Goal: Task Accomplishment & Management: Complete application form

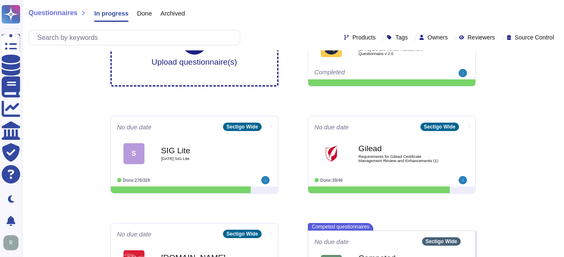
scroll to position [99, 0]
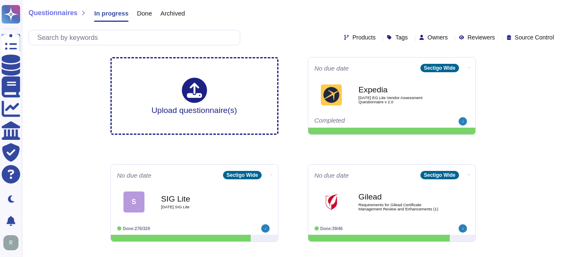
click at [140, 12] on span "Done" at bounding box center [144, 13] width 15 height 6
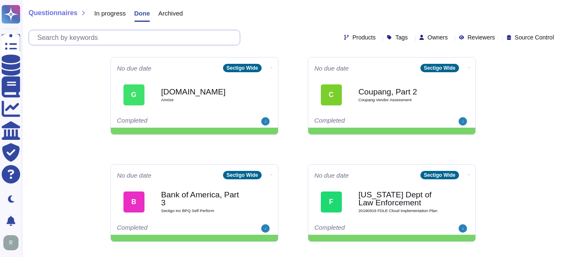
click at [112, 44] on input "text" at bounding box center [136, 37] width 206 height 15
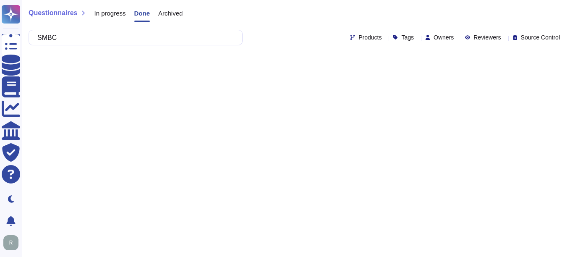
type input "SMBC"
click at [115, 2] on div "Questionnaires In progress Done Archived SMBC Products Tags Owners Reviewers So…" at bounding box center [296, 25] width 548 height 50
click at [115, 11] on span "In progress" at bounding box center [109, 13] width 31 height 6
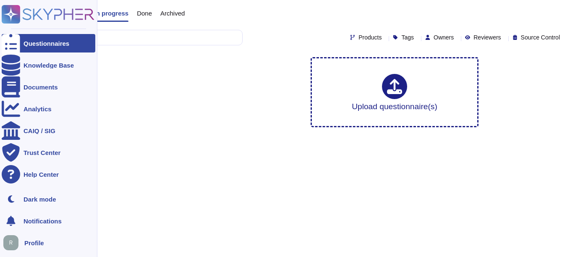
click at [62, 41] on div "Questionnaires" at bounding box center [47, 43] width 46 height 6
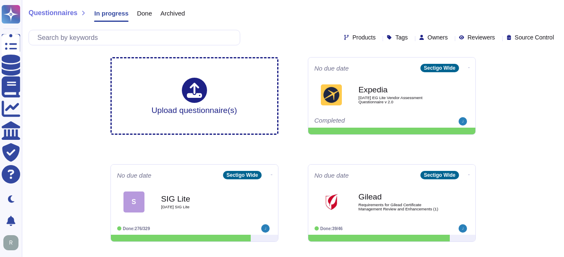
click at [142, 11] on span "Done" at bounding box center [144, 13] width 15 height 6
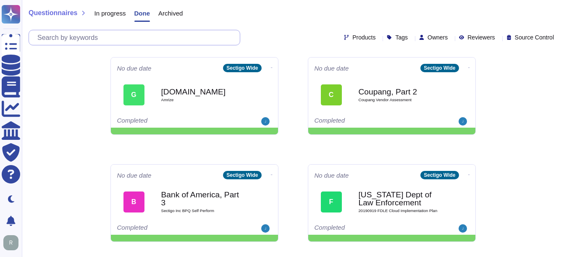
click at [133, 35] on input "text" at bounding box center [136, 37] width 206 height 15
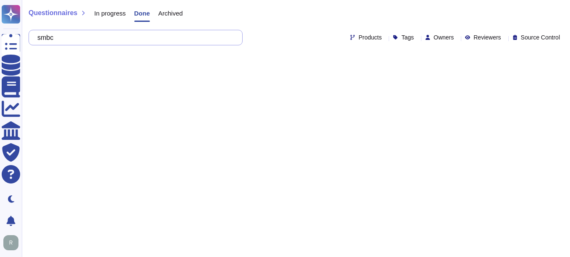
drag, startPoint x: 67, startPoint y: 39, endPoint x: 47, endPoint y: 34, distance: 21.3
click at [47, 34] on input "smbc" at bounding box center [133, 37] width 201 height 15
type input "SMBC"
drag, startPoint x: 163, startPoint y: 127, endPoint x: 163, endPoint y: 141, distance: 13.8
click at [163, 64] on html "Questionnaires Knowledge Base Documents Analytics CAIQ / SIG Trust Center Help …" at bounding box center [285, 32] width 570 height 64
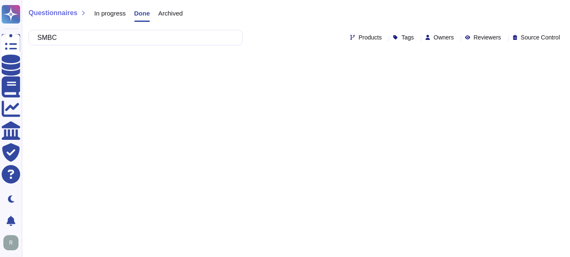
click at [68, 16] on span "Questionnaires" at bounding box center [53, 13] width 49 height 7
click at [115, 10] on span "In progress" at bounding box center [109, 13] width 31 height 6
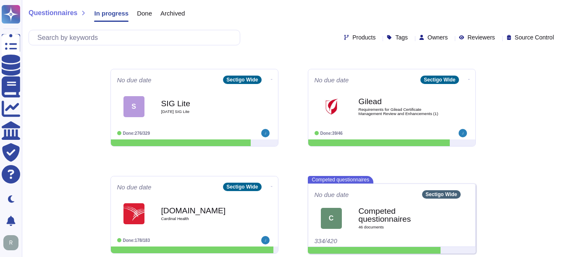
scroll to position [99, 0]
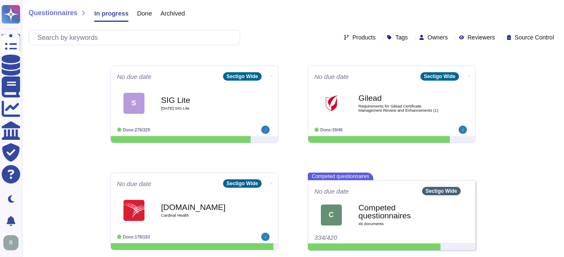
click at [146, 13] on span "Done" at bounding box center [144, 13] width 15 height 6
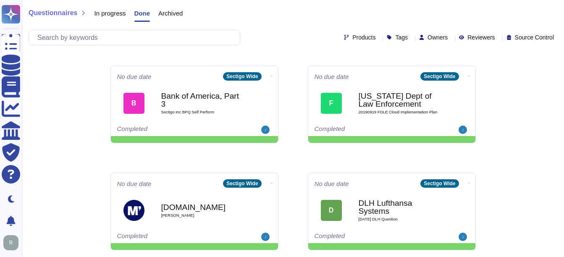
click at [138, 28] on div "Questionnaires In progress Done Archived Products Tags Owners Reviewers Source …" at bounding box center [293, 25] width 542 height 50
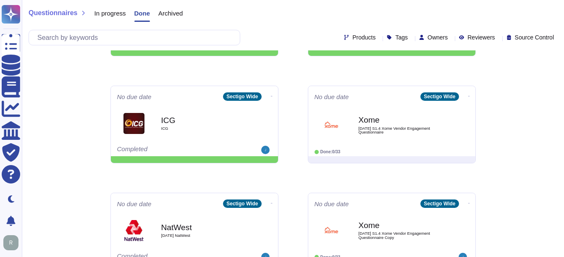
scroll to position [1483, 0]
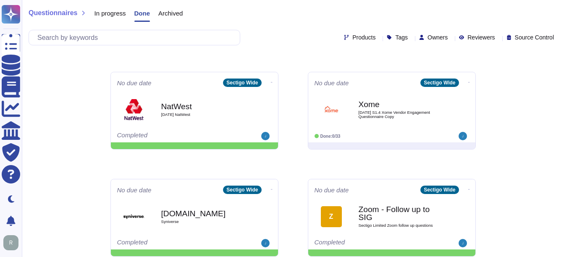
click at [98, 8] on div "In progress" at bounding box center [106, 15] width 40 height 17
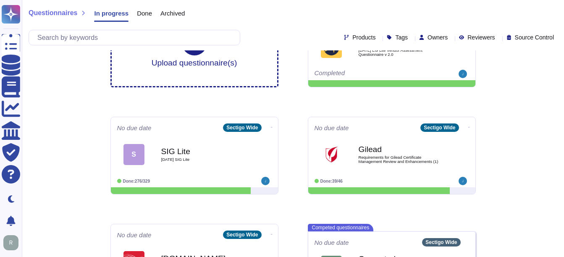
scroll to position [99, 0]
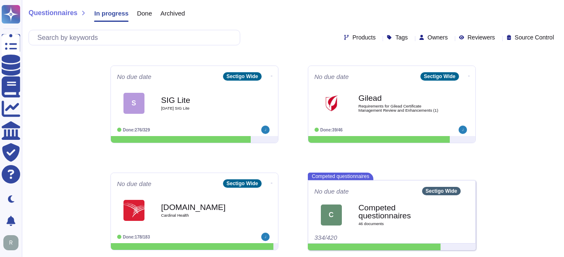
click at [141, 14] on span "Done" at bounding box center [144, 13] width 15 height 6
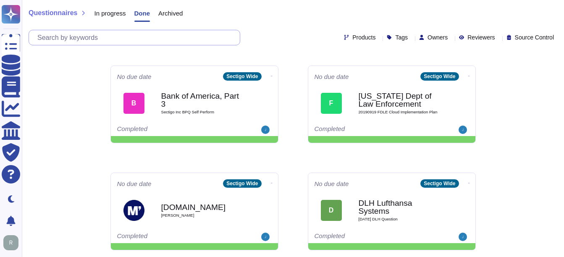
click at [102, 35] on input "text" at bounding box center [136, 37] width 206 height 15
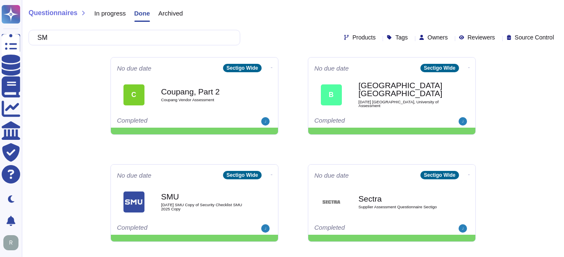
type input "SM"
click at [114, 14] on span "In progress" at bounding box center [109, 13] width 31 height 6
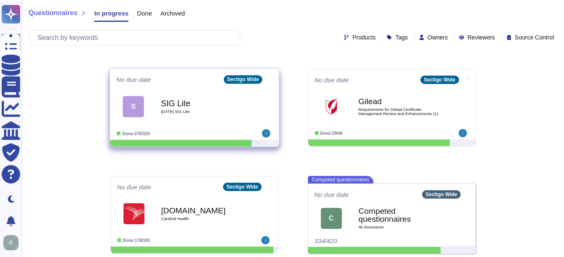
scroll to position [99, 0]
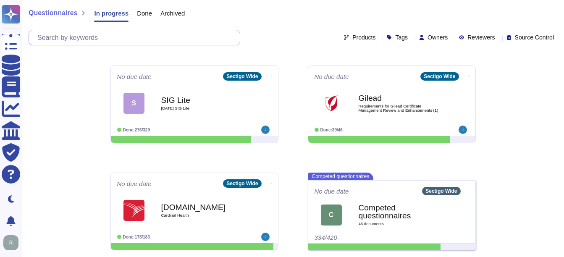
click at [70, 35] on input "text" at bounding box center [136, 37] width 206 height 15
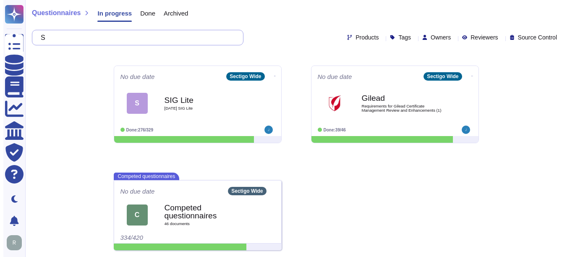
scroll to position [0, 0]
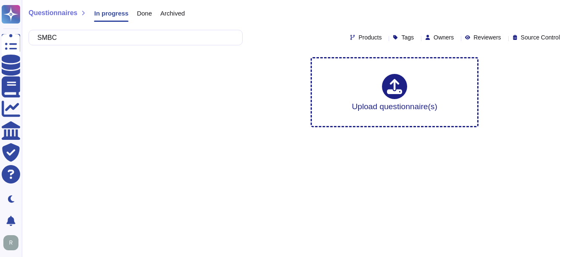
type input "SMBC"
click at [146, 15] on span "Done" at bounding box center [144, 13] width 15 height 6
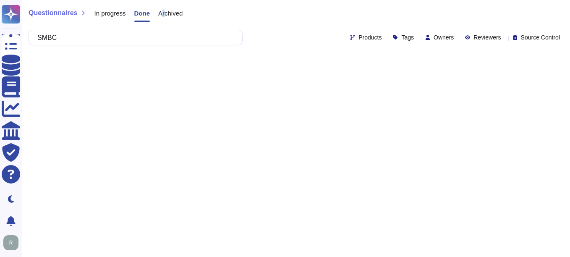
click at [163, 14] on span "Archived" at bounding box center [170, 13] width 24 height 6
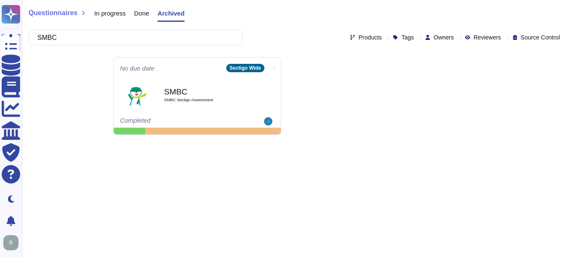
click at [371, 141] on html "Questionnaires Knowledge Base Documents Analytics CAIQ / SIG Trust Center Help …" at bounding box center [285, 70] width 570 height 141
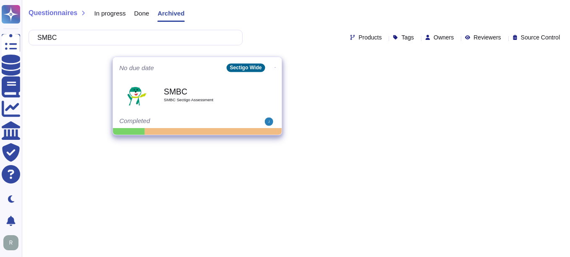
click at [184, 95] on b "SMBC" at bounding box center [206, 91] width 85 height 8
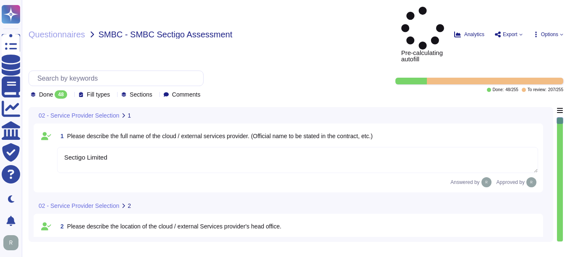
type textarea "Sectigo Limited"
type textarea "Sectigo's headquarters is located at [STREET_ADDRESS]."
type textarea "We currently have over 500 employees."
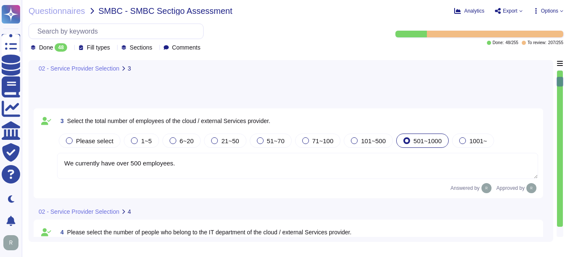
type textarea "The service to be provided is "Sectigo Certificate Manager," which offers digit…"
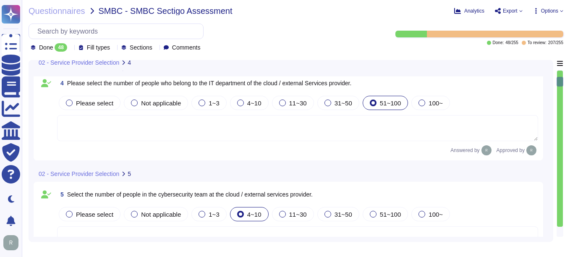
scroll to position [294, 0]
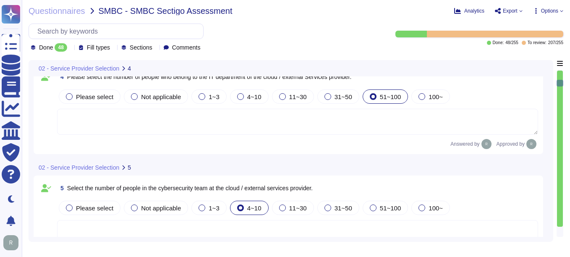
type textarea "The service provided is SaaS."
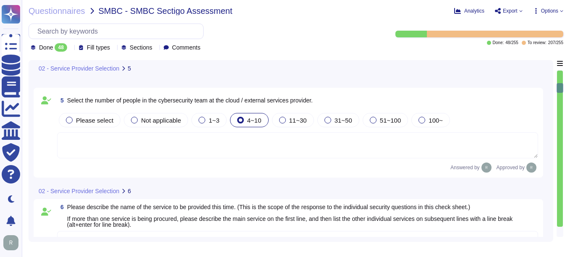
type textarea "Yes, our organization holds several security-related certifications, including …"
type textarea "Yes, Sectigo has a dedicated Information Security team that is part of its orga…"
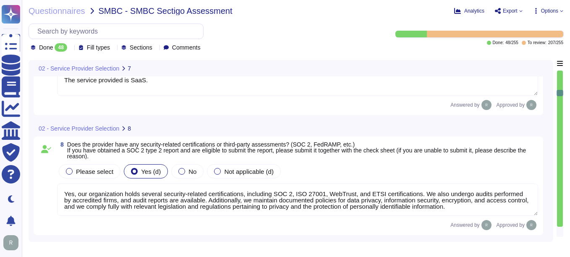
scroll to position [755, 0]
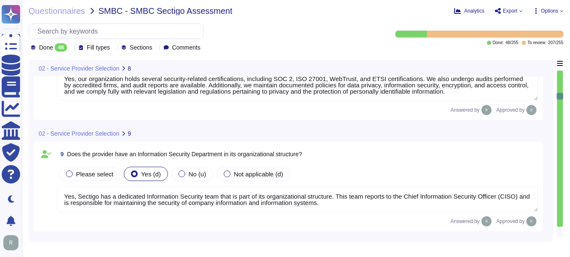
type textarea "Yes, there is a person responsible for information security, specifically the C…"
type textarea "The information security team is composed of qualified IT security staff who re…"
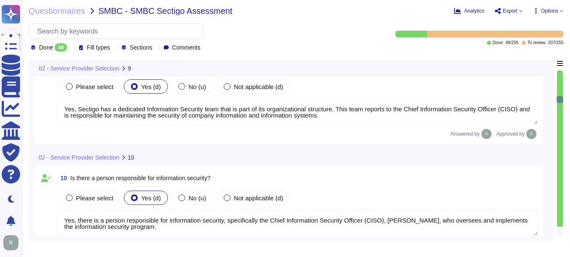
type textarea "Yes, there is a dedicated information security function responsible for securit…"
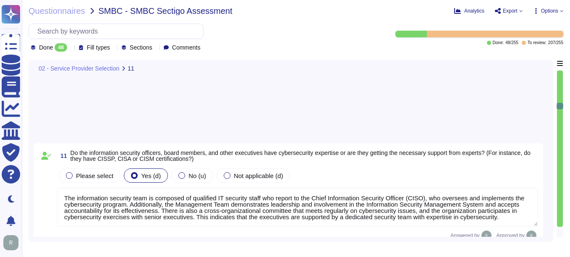
type textarea "Yes, we have an internal incident response team that is overseen by our Chief I…"
type textarea "Yes, we have documented and approved information security policies, standards, …"
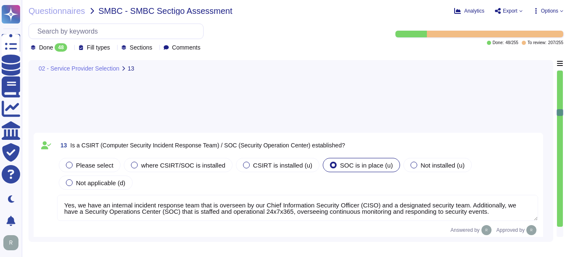
type textarea "Yes, we have a Supplier & Third-Party Relationship Policy as part of our third-…"
type textarea "Yes, we conduct information security training for employees at least once a yea…"
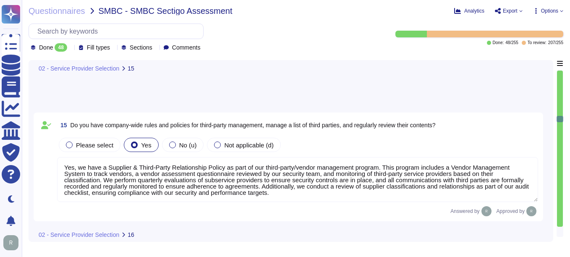
type textarea "Your Enterprise Sales representative will share."
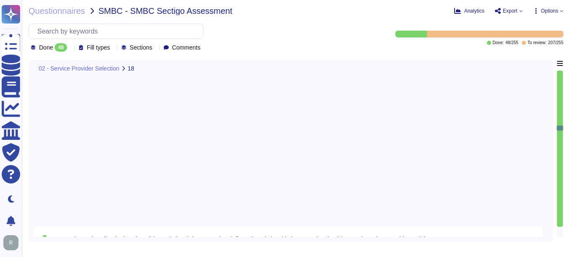
type textarea "Yes, SLAs are clearly defined in their terms of service, including specific upt…"
type textarea "No, we do not use subcontractors for this service. All development work is inte…"
type textarea "Yes, the services provided include digital identity solutions, publicly trusted…"
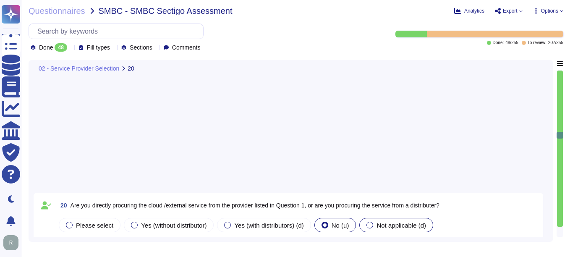
type textarea "Yes, there is a standard scheduled maintenance window for service, which occurs…"
type textarea "You can discuss this with your enterprise sales representative."
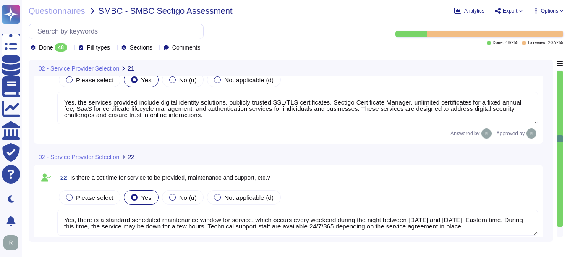
type textarea "You can discuss this with your enterprise sales representative."
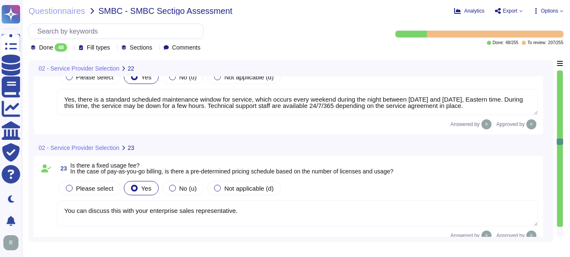
type textarea "You can discuss this with your enterprise sales representative."
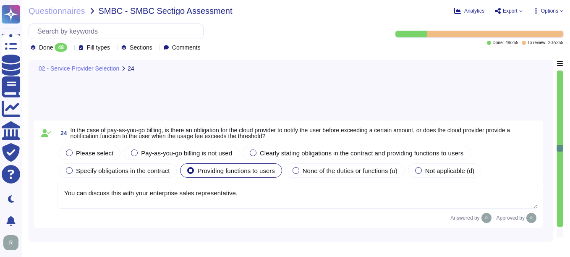
type textarea "Sectigo is committed to compliance with all relevant legal, statutory, regulato…"
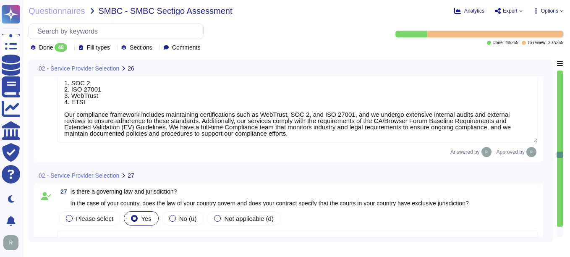
type textarea "The governing law is the law of the jurisdiction where the personnel are locate…"
type textarea "Yes. Our SCM is a SaaS offering which can be accessed through popular browsers …"
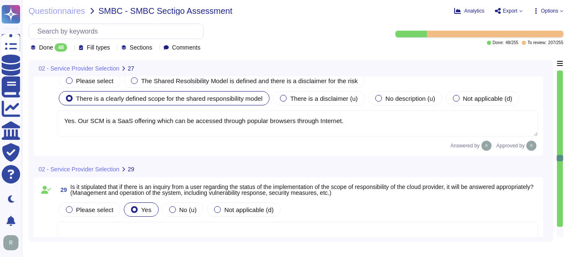
type textarea "Yes, there is a defined scope of responsibility for the management of the user.…"
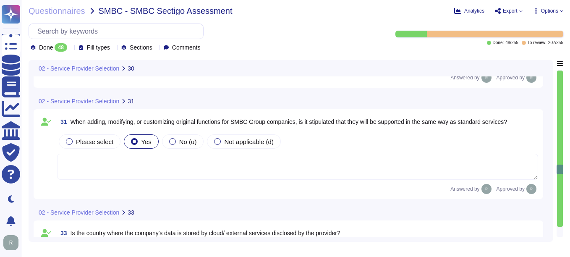
type textarea "Yes. Data is stored in colocation centers in [GEOGRAPHIC_DATA] or [GEOGRAPHIC_D…"
type textarea "Access to the data stored on the cloud or external service is governed by speci…"
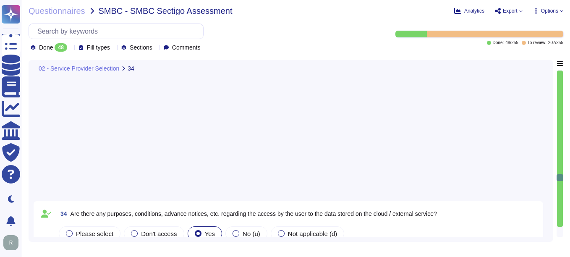
type textarea "Yes, we maintain documented policies for data privacy, information security, en…"
type textarea "The only personally identifiable information (PII) our system has access to inc…"
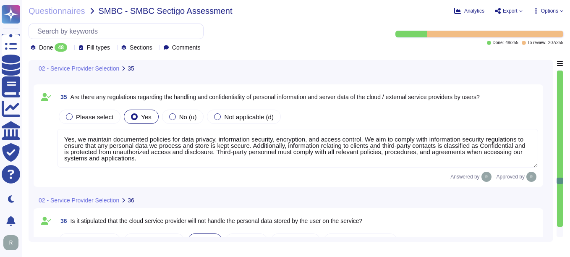
type textarea "No. We do not use subcontractors for this service."
type textarea "No, we do not use subcontractors for this service."
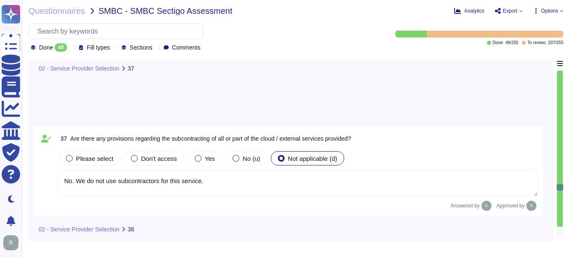
type textarea "We do not permit customers to perform their own audits. Upon request we can sup…"
type textarea "Customers manage their own accounts and permissions in the SCM. User accounts a…"
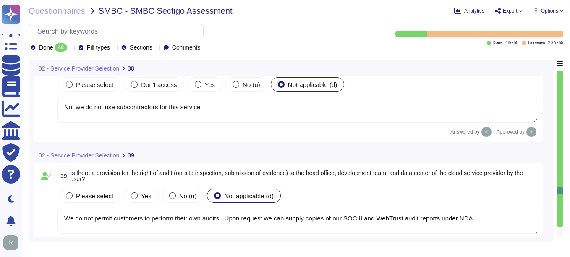
type textarea "The audit log can be downloaded from Sectigo SCM. There is an Audit API to inte…"
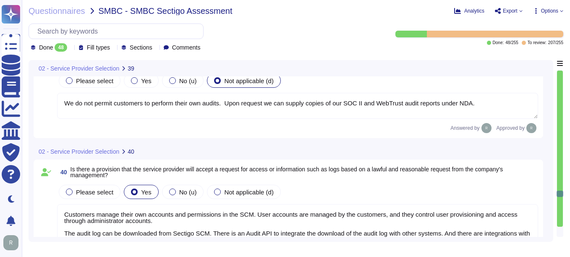
type textarea "The audit log can be downloaded from Sectigo SCM. There is an Audit API availab…"
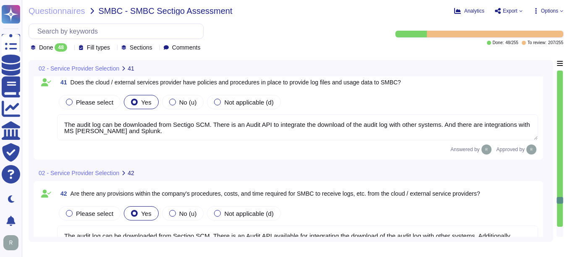
type textarea "Yes, we have documented and approved information security policies, standards, …"
type textarea "Yes, Sectigo maintains documented policies and procedures for incident manageme…"
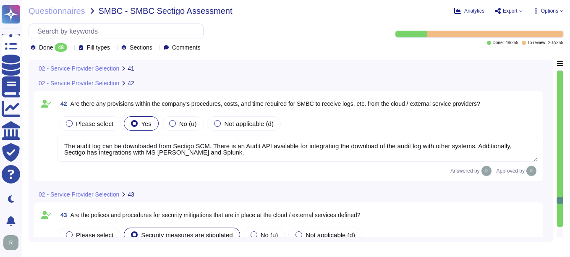
scroll to position [4616, 0]
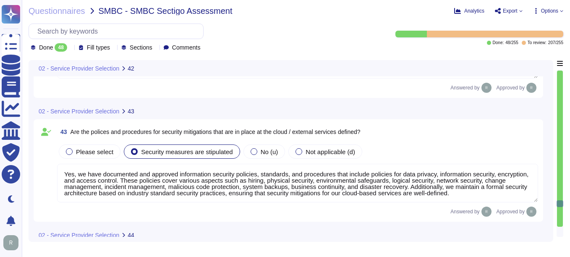
type textarea "Yes, there are established policies and procedures for providing information on…"
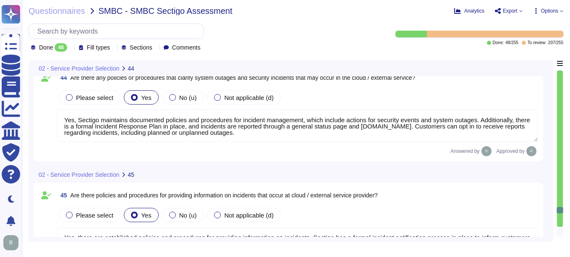
type textarea "The notification plan includes a commitment to respond as soon as reasonably po…"
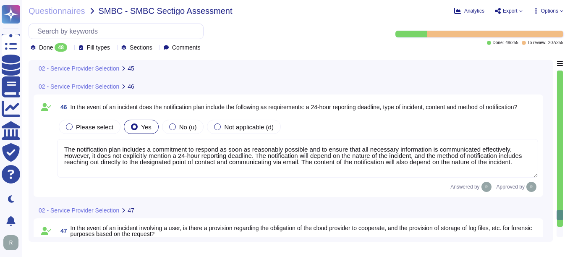
scroll to position [4994, 0]
type textarea "Yes, our organization has defined Recovery Time Objectives (RTO) and Recovery P…"
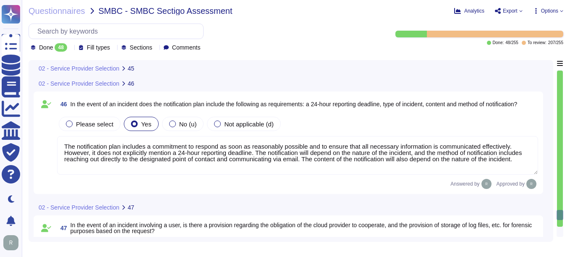
scroll to position [1, 0]
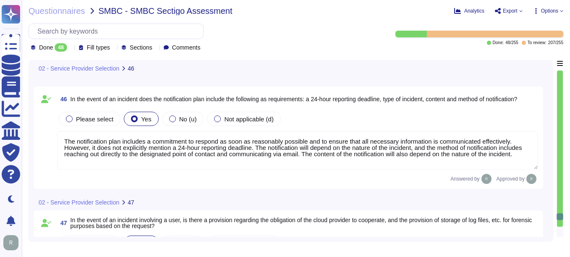
type textarea "Sectigo shall make reasonable efforts to notify Subscribers via e-mail of the i…"
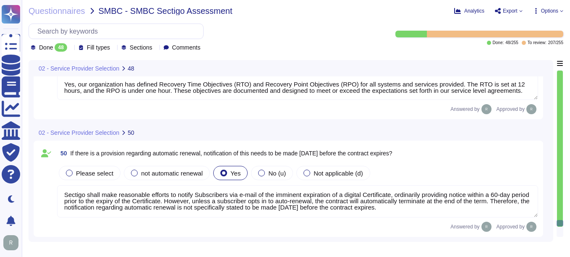
click at [559, 223] on div at bounding box center [559, 223] width 7 height 7
click at [71, 48] on icon at bounding box center [71, 48] width 0 height 0
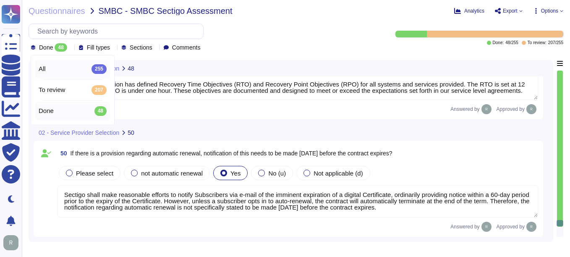
click at [66, 66] on div "All 255" at bounding box center [73, 68] width 68 height 9
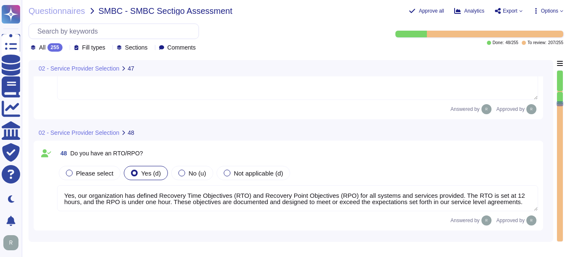
type textarea "Sectigo shall make reasonable efforts to notify Subscribers via e-mail of the i…"
type textarea "Yes, our organization has defined Recovery Time Objectives (RTO) and Recovery P…"
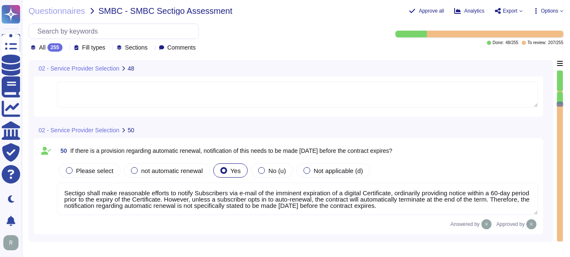
type textarea "Yes, our organization has defined Recovery Time Objectives (RTO) and Recovery P…"
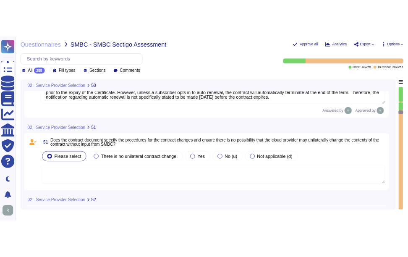
scroll to position [5612, 0]
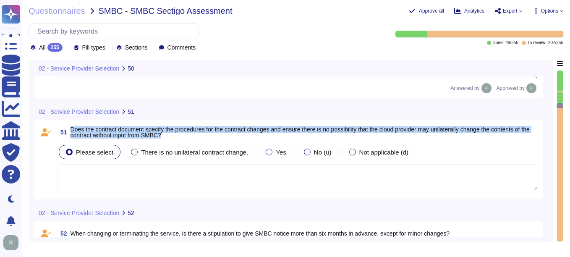
drag, startPoint x: 71, startPoint y: 128, endPoint x: 181, endPoint y: 138, distance: 111.2
click at [181, 138] on span "Does the contract document specify the procedures for the contract changes and …" at bounding box center [304, 132] width 467 height 12
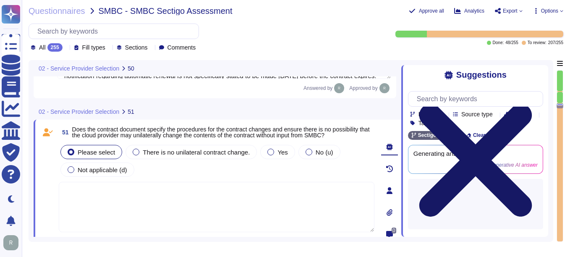
click at [532, 104] on icon at bounding box center [475, 160] width 113 height 113
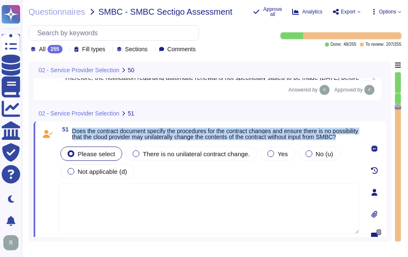
drag, startPoint x: 71, startPoint y: 128, endPoint x: 119, endPoint y: 139, distance: 49.2
click at [119, 139] on span "51 Does the contract document specify the procedures for the contract changes a…" at bounding box center [209, 133] width 300 height 15
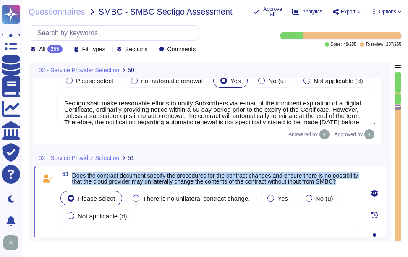
scroll to position [5614, 0]
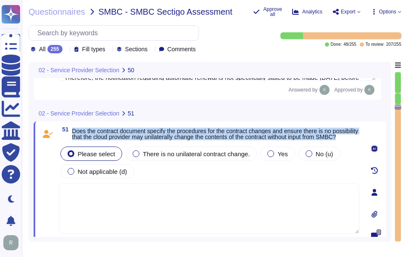
click at [75, 130] on span "Does the contract document specify the procedures for the contract changes and …" at bounding box center [215, 134] width 286 height 13
drag, startPoint x: 72, startPoint y: 128, endPoint x: 103, endPoint y: 141, distance: 33.5
click at [103, 140] on span "Does the contract document specify the procedures for the contract changes and …" at bounding box center [215, 134] width 287 height 12
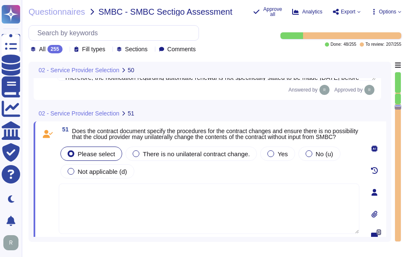
click at [84, 207] on textarea at bounding box center [209, 208] width 300 height 50
paste textarea "The contract document specifies that the requirements may be varied by contract…"
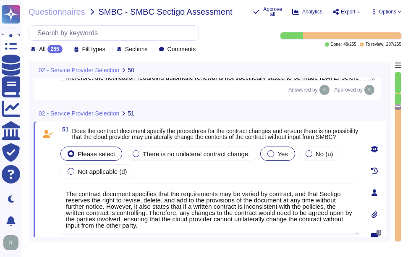
type textarea "The contract document specifies that the requirements may be varied by contract…"
click at [267, 152] on div "Yes" at bounding box center [277, 153] width 34 height 14
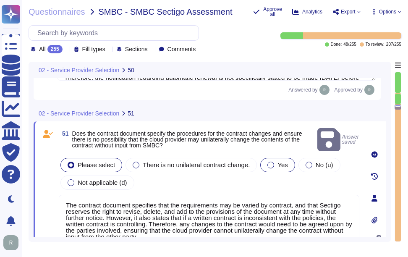
click at [277, 161] on span "Yes" at bounding box center [282, 164] width 10 height 7
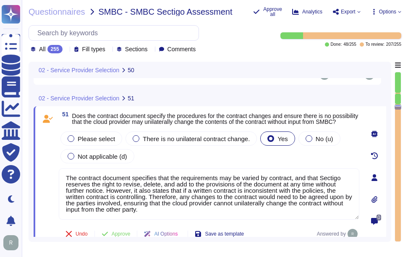
scroll to position [5628, 0]
type textarea "Sectigo shall make reasonable efforts to notify Subscribers via e-mail of the i…"
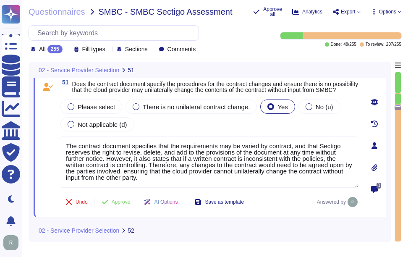
scroll to position [0, 0]
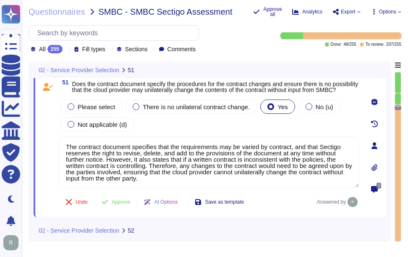
drag, startPoint x: 171, startPoint y: 180, endPoint x: 51, endPoint y: 126, distance: 131.3
click at [48, 126] on div "51 Does the contract document specify the procedures for the contract changes a…" at bounding box center [199, 145] width 319 height 133
paste textarea "Please reach out to our Enterprise Sales representative"
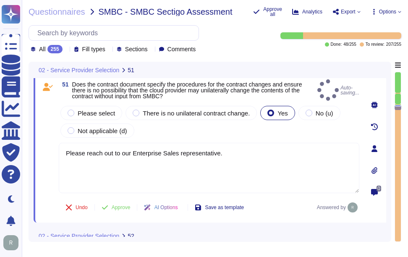
type textarea "Please reach out to our Enterprise Sales representative."
click at [219, 125] on div "Please select There is no unilateral contract change. Yes No (u) Not applicable…" at bounding box center [209, 121] width 300 height 35
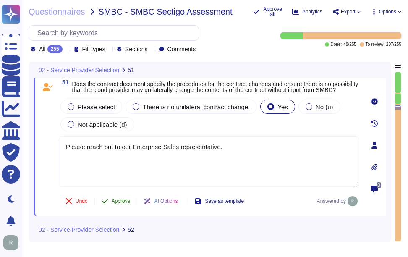
click at [128, 203] on span "Approve" at bounding box center [121, 200] width 19 height 5
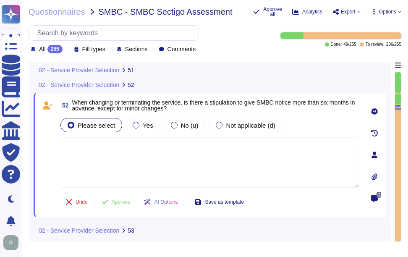
scroll to position [5816, 0]
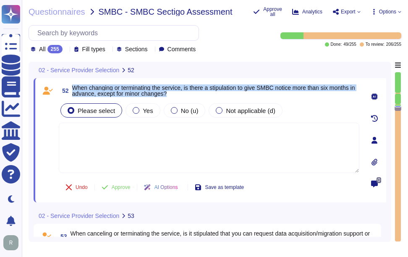
drag, startPoint x: 73, startPoint y: 87, endPoint x: 188, endPoint y: 95, distance: 114.8
click at [188, 95] on span "When changing or terminating the service, is there a stipulation to give SMBC n…" at bounding box center [215, 91] width 287 height 12
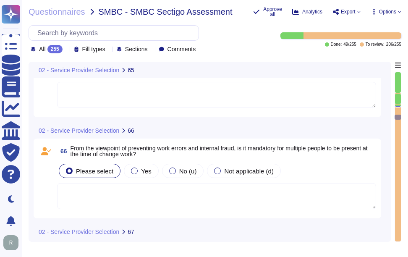
scroll to position [7452, 0]
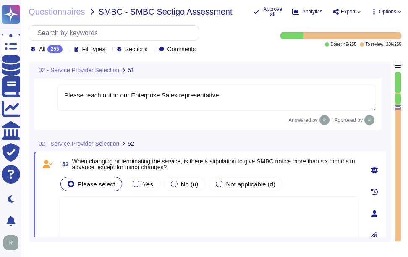
type textarea "Please reach out to our Enterprise Sales representative."
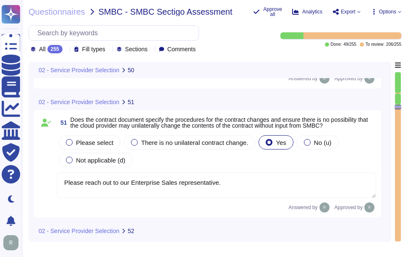
type textarea "Sectigo shall make reasonable efforts to notify Subscribers via e-mail of the i…"
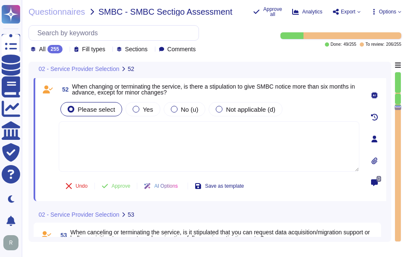
type textarea "Please reach out to our Enterprise Sales representative."
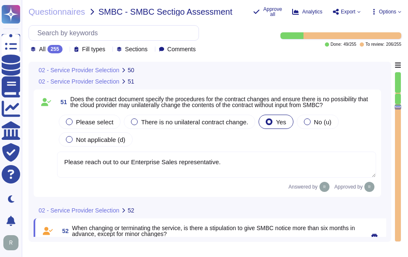
scroll to position [5649, 0]
type textarea "Sectigo shall make reasonable efforts to notify Subscribers via e-mail of the i…"
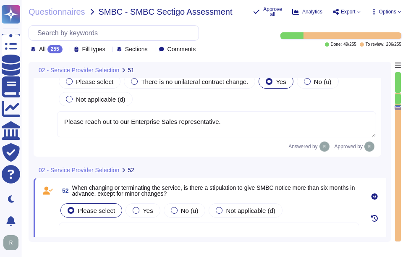
scroll to position [5733, 0]
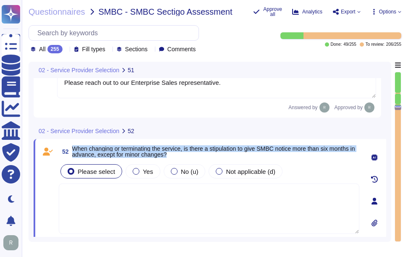
drag, startPoint x: 73, startPoint y: 148, endPoint x: 276, endPoint y: 157, distance: 202.9
click at [276, 157] on span "When changing or terminating the service, is there a stipulation to give SMBC n…" at bounding box center [215, 152] width 287 height 12
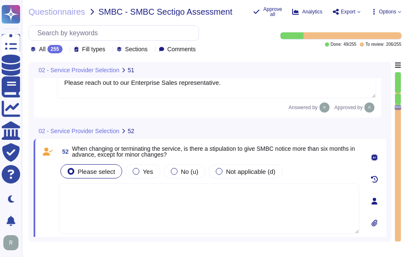
click at [285, 204] on textarea at bounding box center [209, 208] width 300 height 50
click at [139, 178] on div "Yes" at bounding box center [142, 171] width 34 height 14
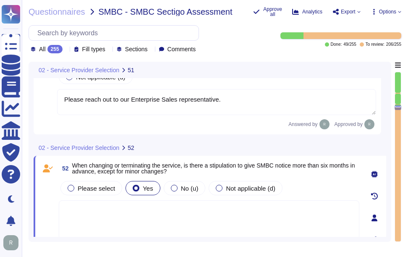
scroll to position [5712, 0]
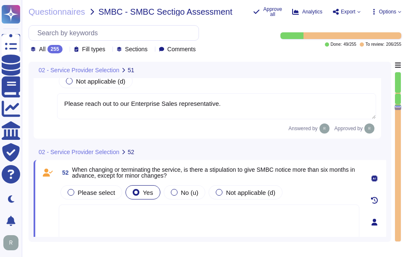
drag, startPoint x: 227, startPoint y: 82, endPoint x: 26, endPoint y: 69, distance: 201.4
click at [26, 69] on div "Questionnaires SMBC - SMBC Sectigo Assessment Approve all Analytics Export Opti…" at bounding box center [215, 128] width 386 height 257
click at [192, 215] on textarea at bounding box center [209, 229] width 300 height 50
paste textarea "Please reach out to our Enterprise Sales representative."
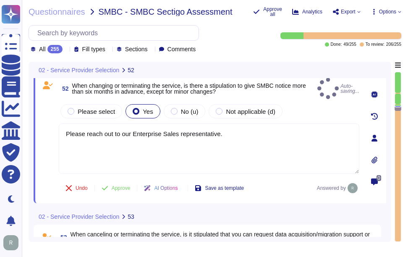
type textarea "Please reach out to our Enterprise Sales representative."
click at [300, 94] on div "52 When changing or terminating the service, is there a stipulation to give SMB…" at bounding box center [199, 138] width 319 height 120
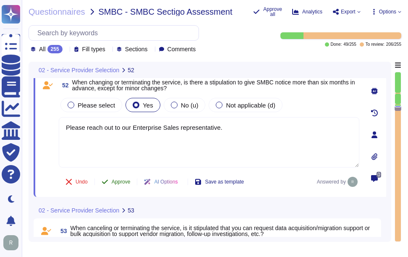
click at [118, 180] on span "Approve" at bounding box center [121, 181] width 19 height 5
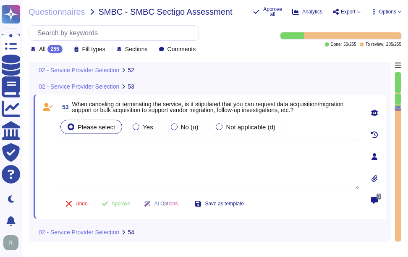
scroll to position [5920, 0]
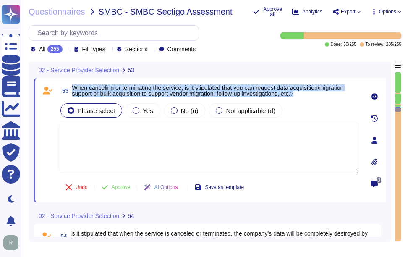
drag, startPoint x: 73, startPoint y: 85, endPoint x: 313, endPoint y: 92, distance: 240.6
click at [313, 92] on span "When canceling or terminating the service, is it stipulated that you can reques…" at bounding box center [215, 91] width 287 height 12
click at [87, 91] on span "When canceling or terminating the service, is it stipulated that you can reques…" at bounding box center [208, 90] width 272 height 13
click at [73, 85] on span "When canceling or terminating the service, is it stipulated that you can reques…" at bounding box center [208, 90] width 272 height 13
drag, startPoint x: 72, startPoint y: 86, endPoint x: 221, endPoint y: 93, distance: 149.5
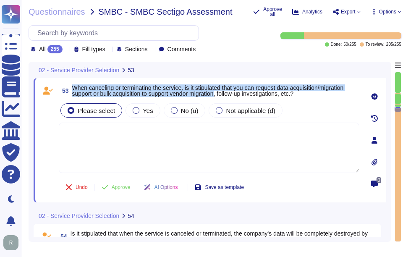
click at [221, 93] on span "53 When canceling or terminating the service, is it stipulated that you can req…" at bounding box center [209, 90] width 300 height 15
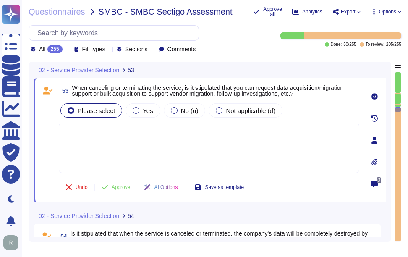
click at [81, 138] on textarea at bounding box center [209, 148] width 300 height 50
paste textarea "Please contact your Enterprise sales Representative"
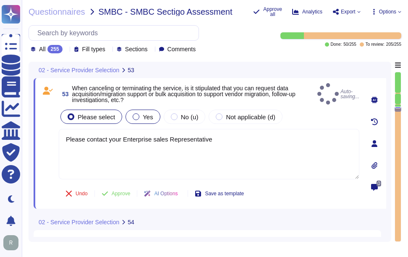
type textarea "Please contact your Enterprise sales Representative"
click at [149, 111] on div "Yes" at bounding box center [142, 117] width 34 height 14
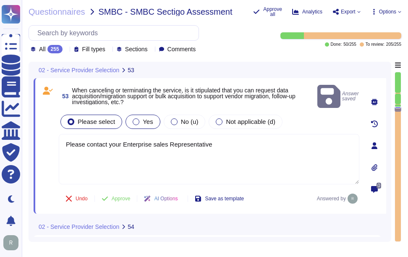
click at [136, 118] on div at bounding box center [136, 121] width 7 height 7
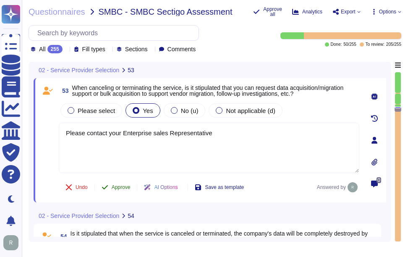
click at [120, 187] on span "Approve" at bounding box center [121, 187] width 19 height 5
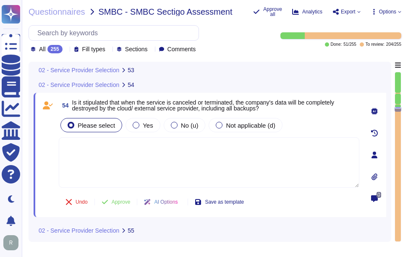
scroll to position [6051, 0]
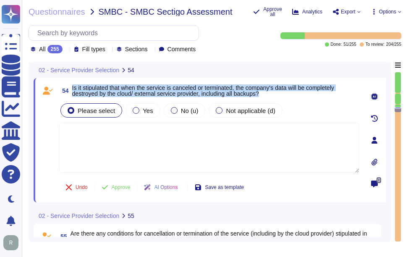
drag, startPoint x: 73, startPoint y: 88, endPoint x: 283, endPoint y: 93, distance: 210.3
click at [283, 93] on span "Is it stipulated that when the service is canceled or terminated, the company's…" at bounding box center [215, 91] width 287 height 12
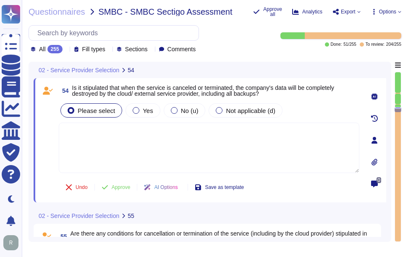
click at [191, 158] on textarea at bounding box center [209, 148] width 300 height 50
paste textarea "We do not guarantee data deletion at the point of service termination. However,…"
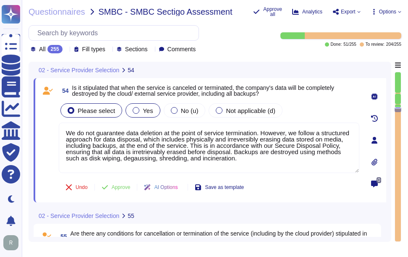
type textarea "We do not guarantee data deletion at the point of service termination. However,…"
click at [143, 112] on span "Yes" at bounding box center [148, 110] width 10 height 7
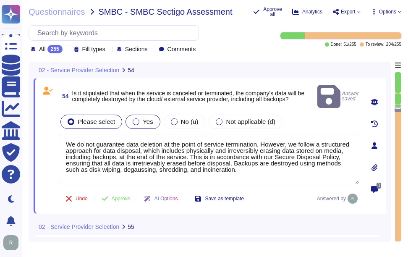
click at [136, 118] on div at bounding box center [136, 121] width 7 height 7
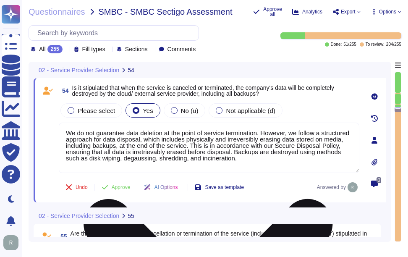
click at [217, 141] on textarea "We do not guarantee data deletion at the point of service termination. However,…" at bounding box center [209, 148] width 300 height 50
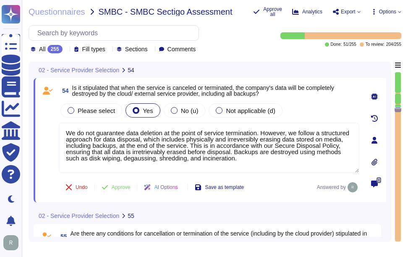
click at [318, 107] on div "Please select Yes No (u) Not applicable (d)" at bounding box center [209, 111] width 300 height 18
click at [171, 110] on div at bounding box center [174, 110] width 7 height 7
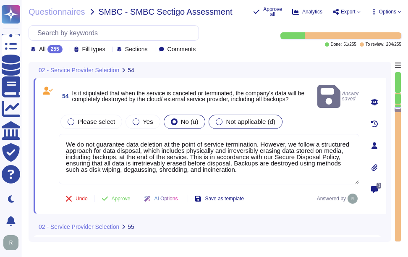
click at [216, 118] on div at bounding box center [219, 121] width 7 height 7
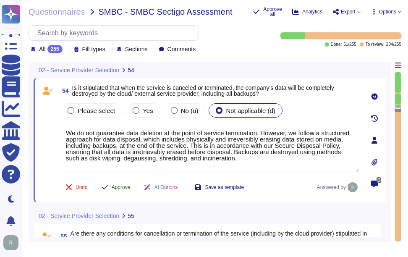
click at [119, 187] on span "Approve" at bounding box center [121, 187] width 19 height 5
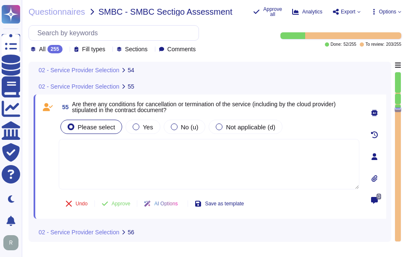
scroll to position [6181, 0]
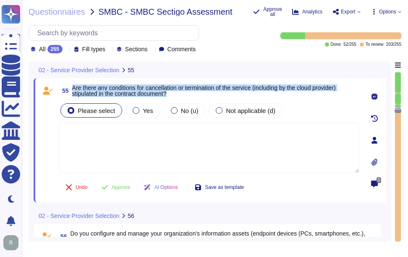
drag, startPoint x: 73, startPoint y: 86, endPoint x: 191, endPoint y: 94, distance: 119.0
click at [191, 94] on span "Are there any conditions for cancellation or termination of the service (includ…" at bounding box center [215, 91] width 287 height 12
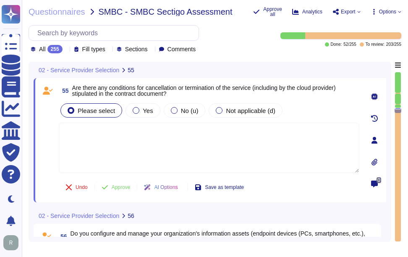
click at [195, 145] on textarea at bounding box center [209, 148] width 300 height 50
paste textarea "There are no termination penalties associated with our services, and terminatio…"
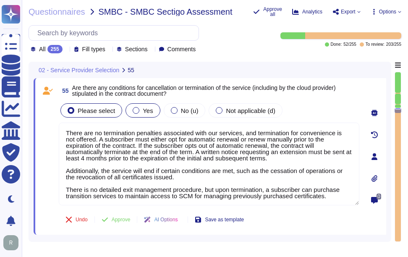
type textarea "There are no termination penalties associated with our services, and terminatio…"
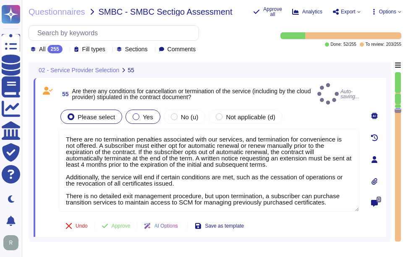
click at [136, 113] on div at bounding box center [136, 116] width 7 height 7
click at [133, 113] on div at bounding box center [136, 116] width 7 height 7
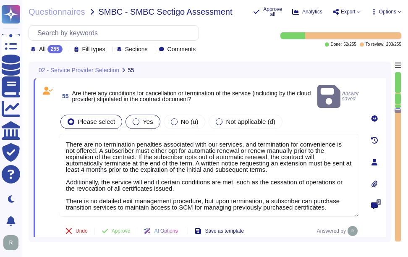
click at [143, 118] on span "Yes" at bounding box center [148, 121] width 10 height 7
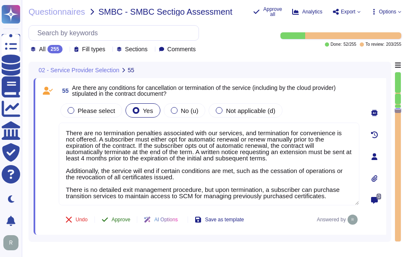
click at [125, 219] on span "Approve" at bounding box center [121, 219] width 19 height 5
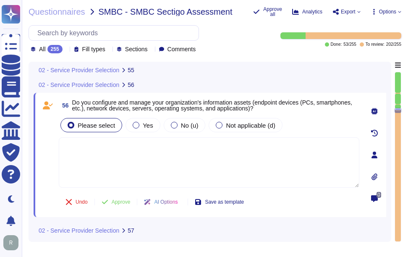
scroll to position [6346, 0]
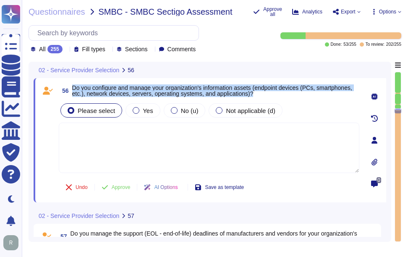
drag, startPoint x: 73, startPoint y: 86, endPoint x: 255, endPoint y: 93, distance: 182.7
click at [255, 93] on span "Do you configure and manage your organization's information assets (endpoint de…" at bounding box center [215, 91] width 287 height 12
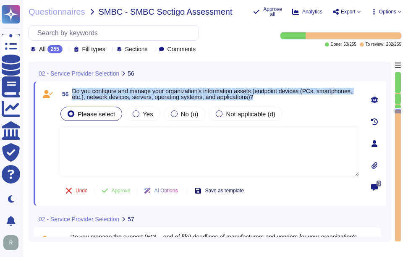
type textarea "There are no termination penalties associated with our services, and terminatio…"
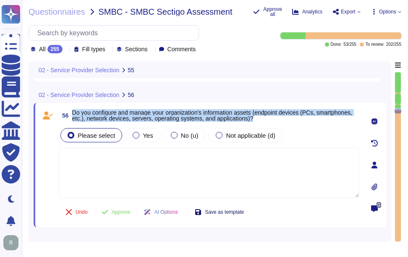
scroll to position [6304, 0]
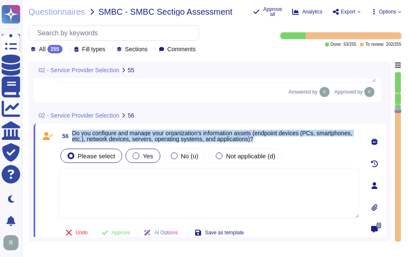
click at [143, 159] on span "Yes" at bounding box center [148, 155] width 10 height 7
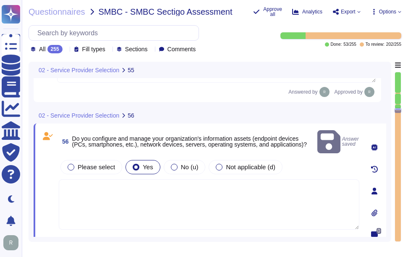
click at [286, 185] on textarea at bounding box center [209, 204] width 300 height 50
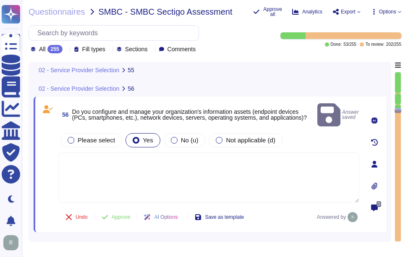
scroll to position [6346, 0]
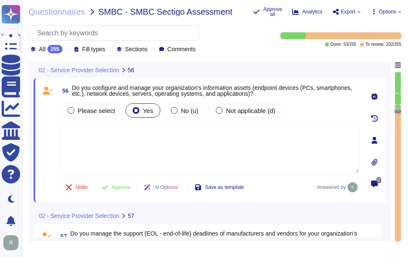
click at [188, 154] on textarea at bounding box center [209, 148] width 300 height 50
paste textarea "Yes, we have a systems management and configuration strategy that encompasses s…"
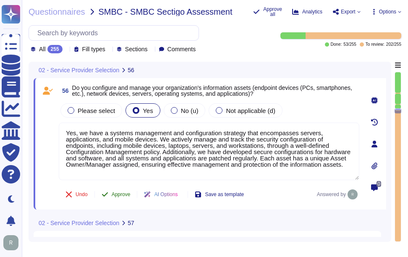
type textarea "Yes, we have a systems management and configuration strategy that encompasses s…"
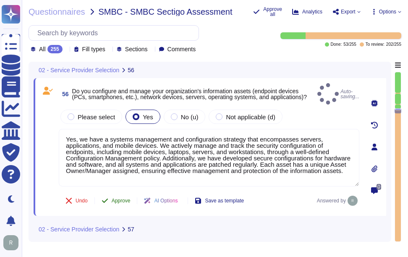
click at [127, 198] on span "Approve" at bounding box center [121, 200] width 19 height 5
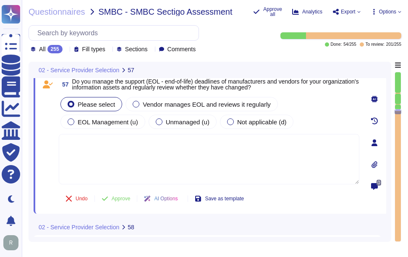
scroll to position [6485, 0]
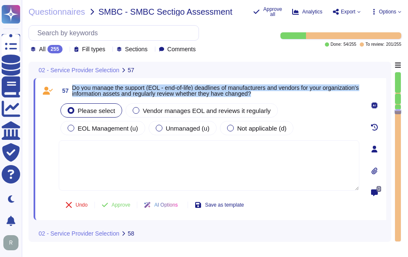
drag, startPoint x: 73, startPoint y: 89, endPoint x: 294, endPoint y: 97, distance: 221.3
click at [294, 97] on span "57 Do you manage the support (EOL - end-of-life) deadlines of manufacturers and…" at bounding box center [209, 90] width 300 height 15
